Goal: Task Accomplishment & Management: Complete application form

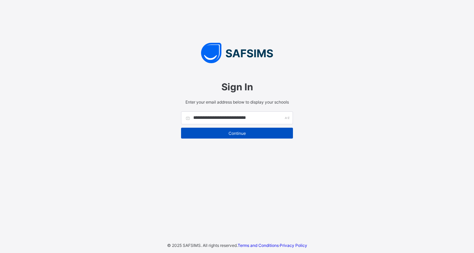
type input "**********"
click at [231, 131] on span "Continue" at bounding box center [237, 133] width 102 height 5
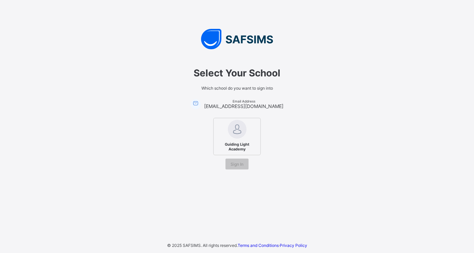
click at [235, 139] on div "Guiding Light Academy" at bounding box center [236, 136] width 47 height 37
click at [234, 164] on span "Sign In" at bounding box center [237, 163] width 13 height 5
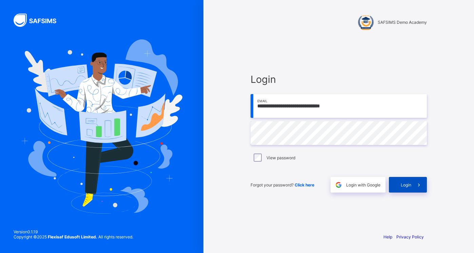
click at [404, 184] on span "Login" at bounding box center [406, 184] width 11 height 5
click at [407, 183] on span "Login" at bounding box center [406, 184] width 11 height 5
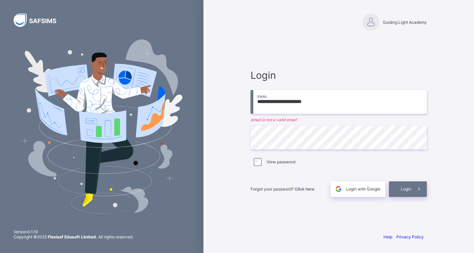
type input "**********"
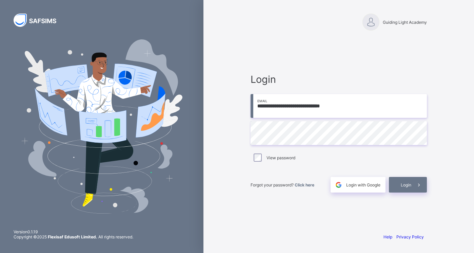
click at [261, 156] on div "View password" at bounding box center [338, 157] width 173 height 8
click at [405, 184] on span "Login" at bounding box center [406, 184] width 11 height 5
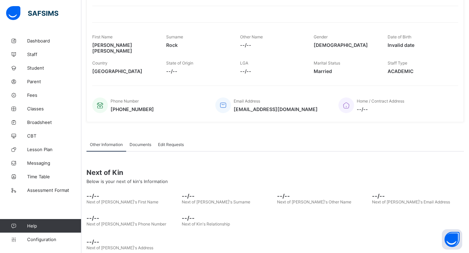
scroll to position [87, 0]
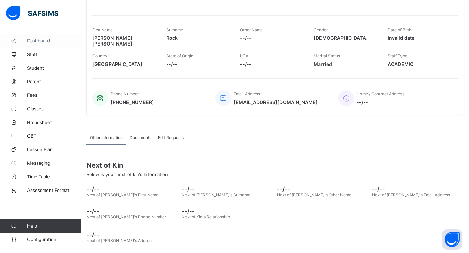
click at [43, 41] on span "Dashboard" at bounding box center [54, 40] width 54 height 5
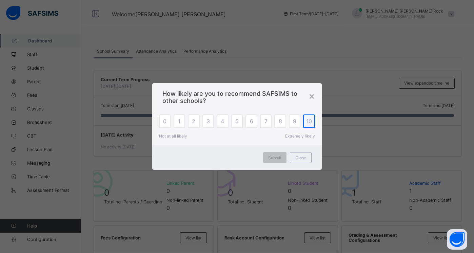
click at [311, 123] on span "10" at bounding box center [309, 121] width 6 height 7
click at [312, 95] on div "×" at bounding box center [312, 96] width 6 height 12
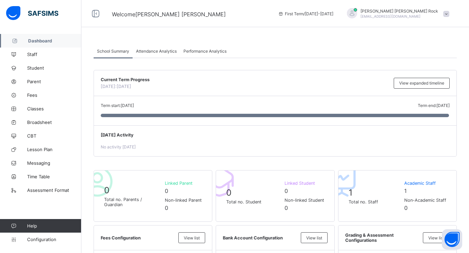
click at [131, 202] on span "Total no. Parents / Guardian" at bounding box center [132, 202] width 57 height 10
click at [41, 66] on span "Student" at bounding box center [54, 67] width 54 height 5
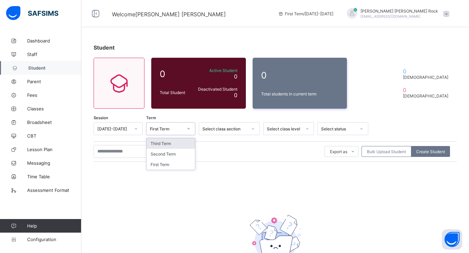
click at [189, 129] on icon at bounding box center [188, 128] width 4 height 7
click at [253, 129] on icon at bounding box center [253, 128] width 4 height 7
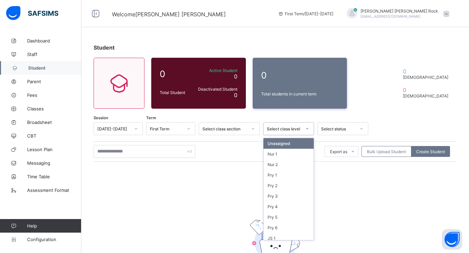
click at [307, 129] on icon at bounding box center [307, 128] width 2 height 1
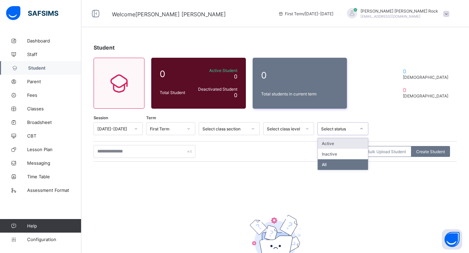
click at [359, 127] on icon at bounding box center [361, 128] width 4 height 7
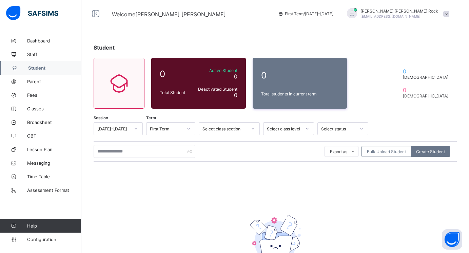
click at [232, 192] on div "Session 2025-2026 Term First Term Select class section Select class level Selec…" at bounding box center [275, 208] width 363 height 173
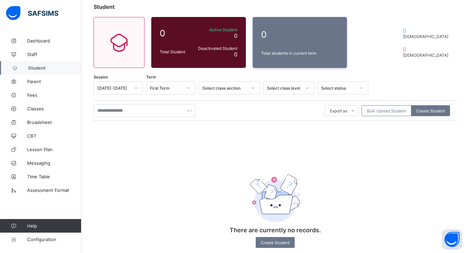
scroll to position [53, 0]
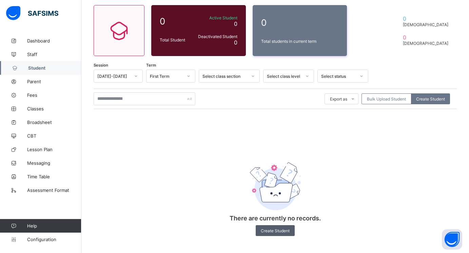
click at [277, 228] on span "Create Student" at bounding box center [275, 230] width 29 height 5
select select "**"
